Goal: Transaction & Acquisition: Purchase product/service

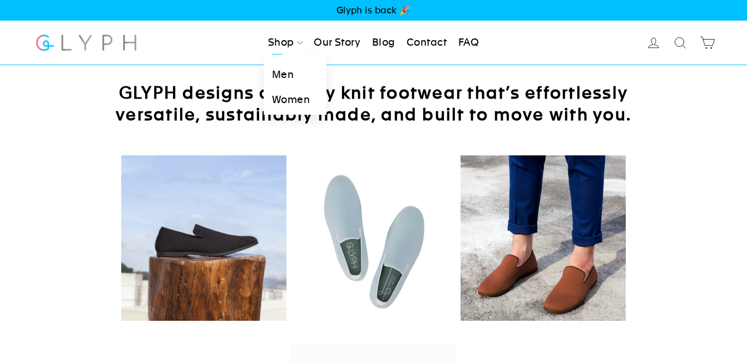
click at [283, 71] on link "Men" at bounding box center [295, 74] width 63 height 25
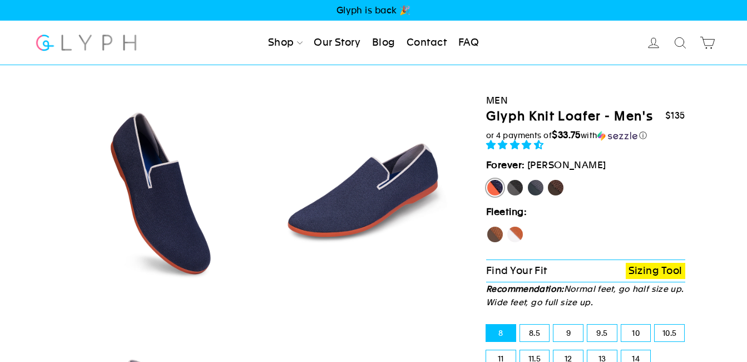
select select "highest-rating"
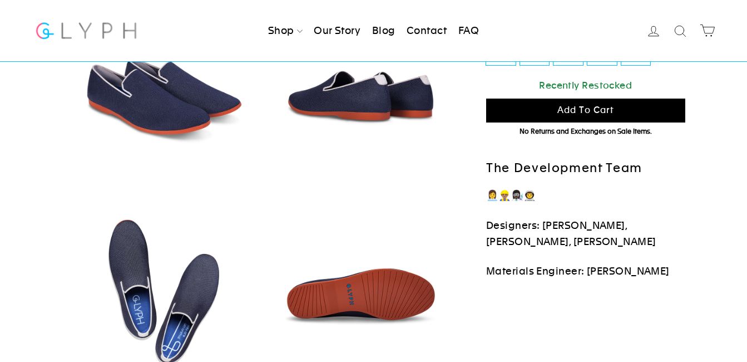
scroll to position [181, 0]
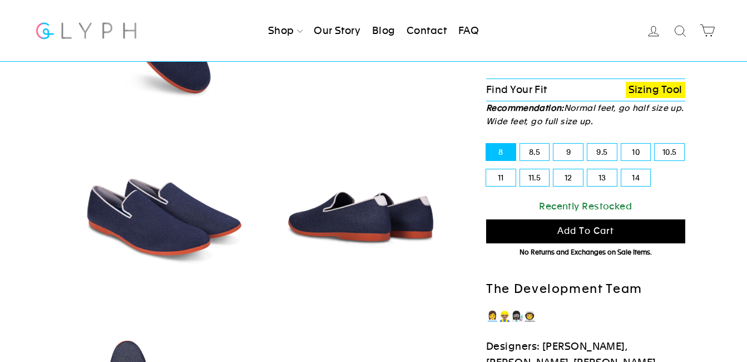
click at [537, 172] on label "11.5" at bounding box center [534, 177] width 29 height 17
click at [521, 170] on input "11.5" at bounding box center [520, 169] width 1 height 1
radio input "true"
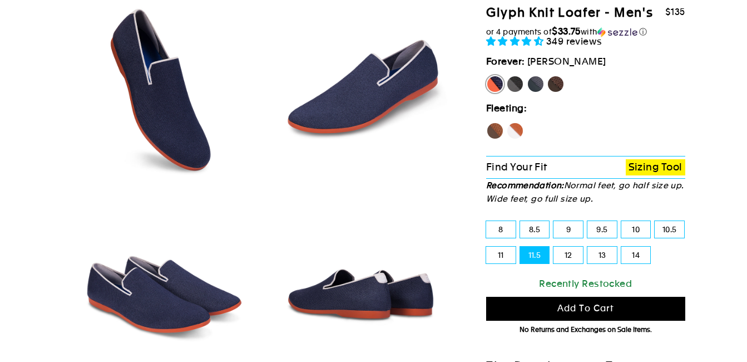
scroll to position [60, 0]
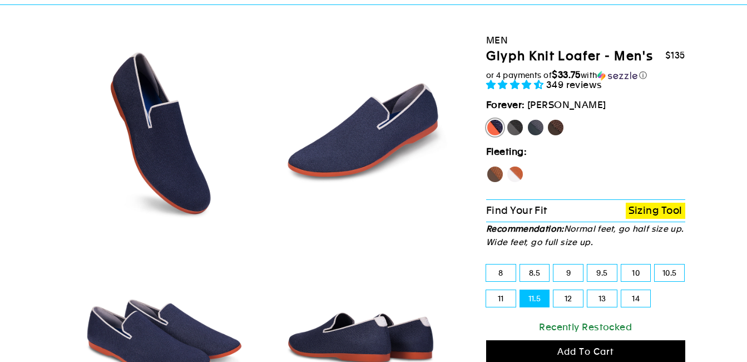
click at [497, 170] on label "Hawk" at bounding box center [495, 174] width 18 height 18
click at [487, 166] on input "Hawk" at bounding box center [486, 165] width 1 height 1
radio input "true"
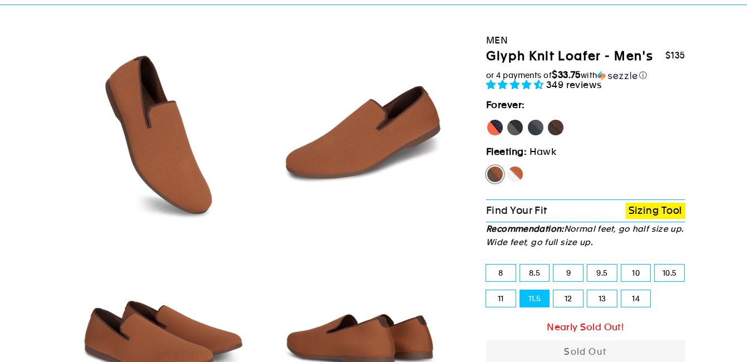
click at [519, 170] on label "Fox" at bounding box center [515, 174] width 18 height 18
click at [507, 166] on input "Fox" at bounding box center [506, 165] width 1 height 1
radio input "true"
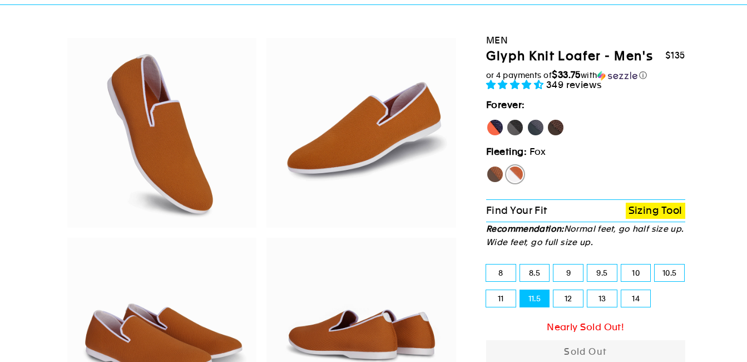
click at [493, 126] on label "[PERSON_NAME]" at bounding box center [495, 127] width 18 height 18
click at [487, 119] on input "[PERSON_NAME]" at bounding box center [486, 118] width 1 height 1
radio input "true"
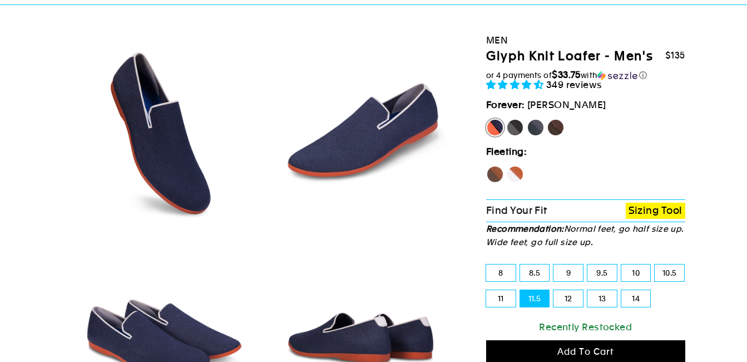
click at [559, 123] on label "Mustang" at bounding box center [556, 127] width 18 height 18
click at [547, 119] on input "Mustang" at bounding box center [547, 118] width 1 height 1
radio input "true"
